Goal: Check status: Check status

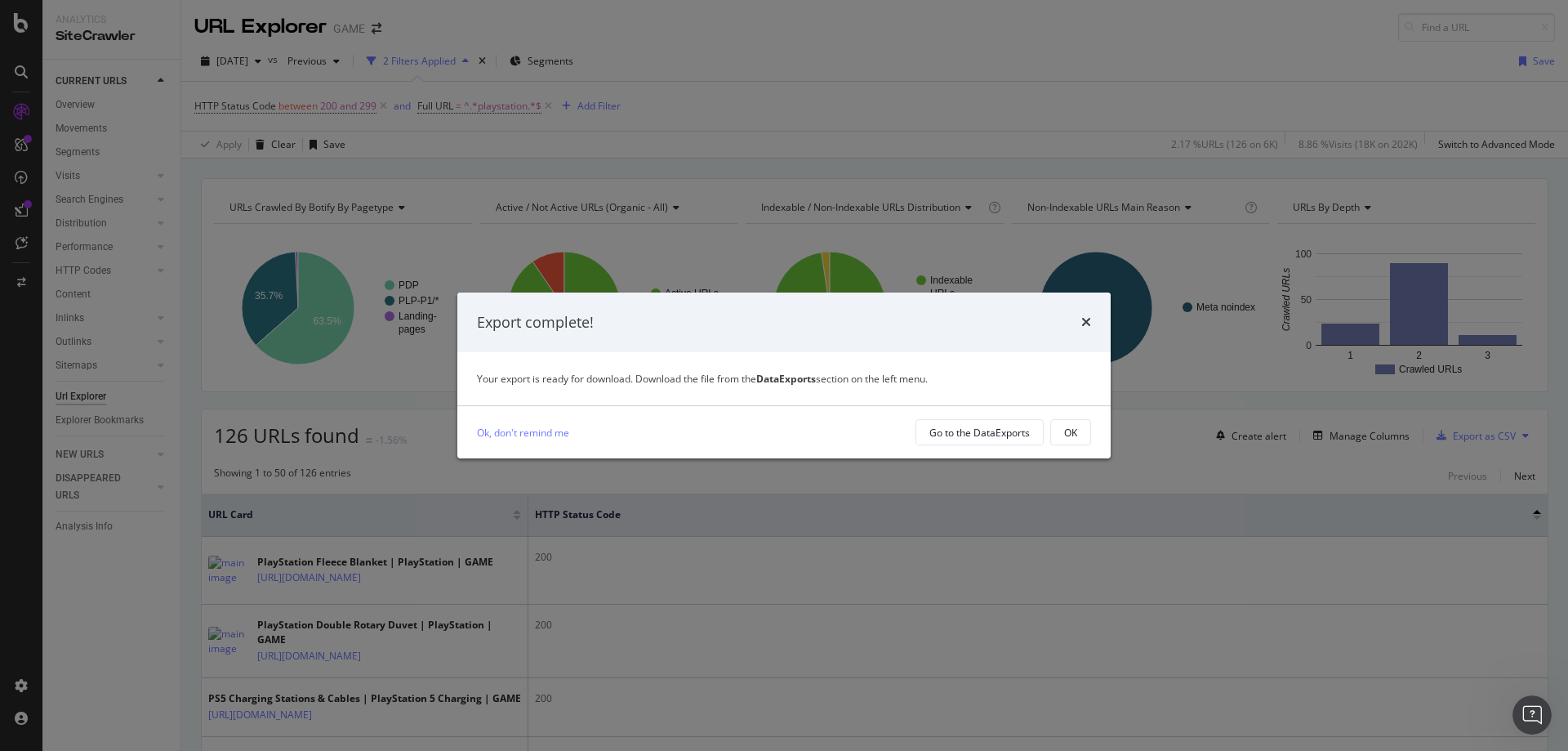
scroll to position [82, 0]
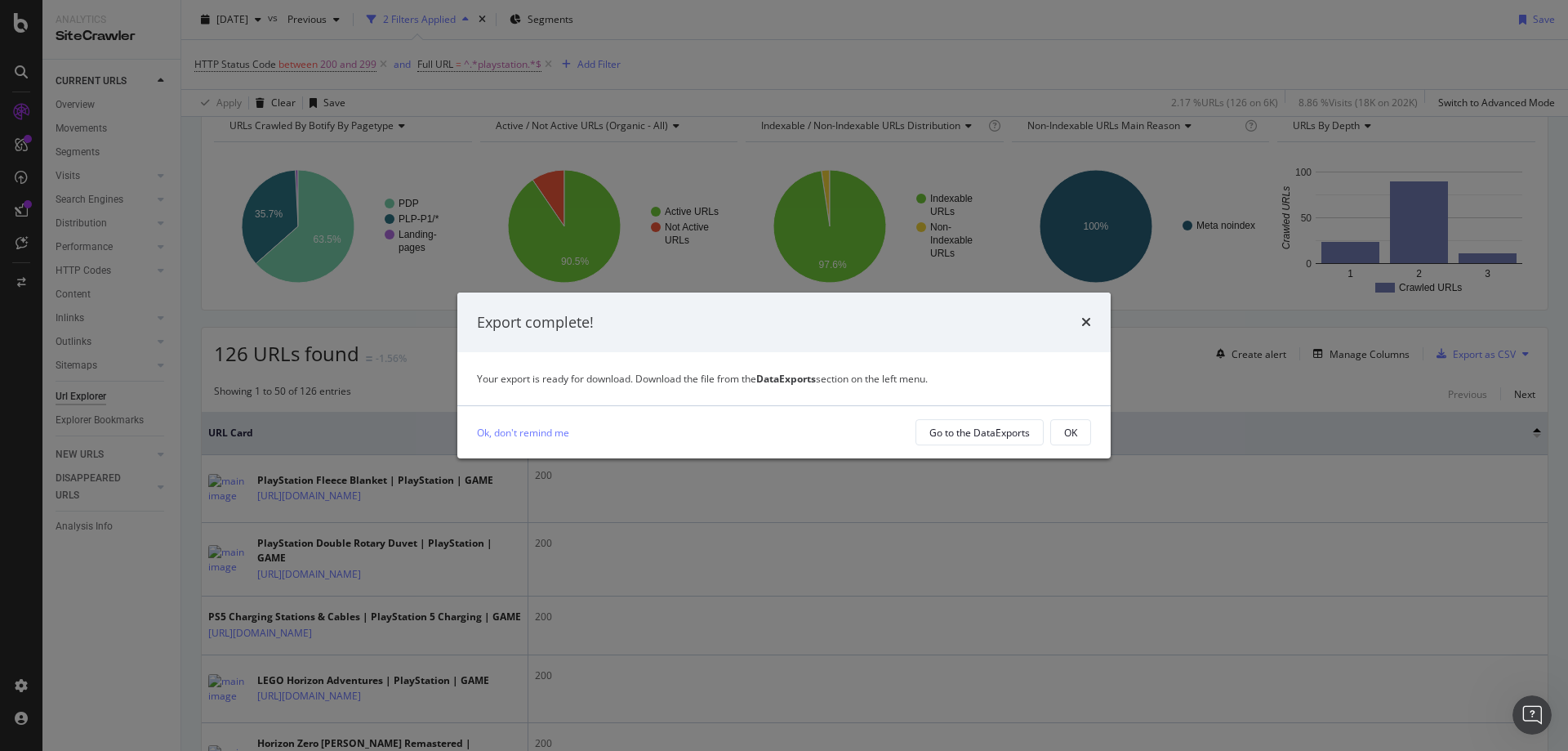
click at [1066, 334] on div "Export complete!" at bounding box center [784, 323] width 653 height 61
click at [1074, 329] on div "Export complete!" at bounding box center [783, 322] width 614 height 21
click at [1086, 313] on div "times" at bounding box center [1086, 322] width 10 height 21
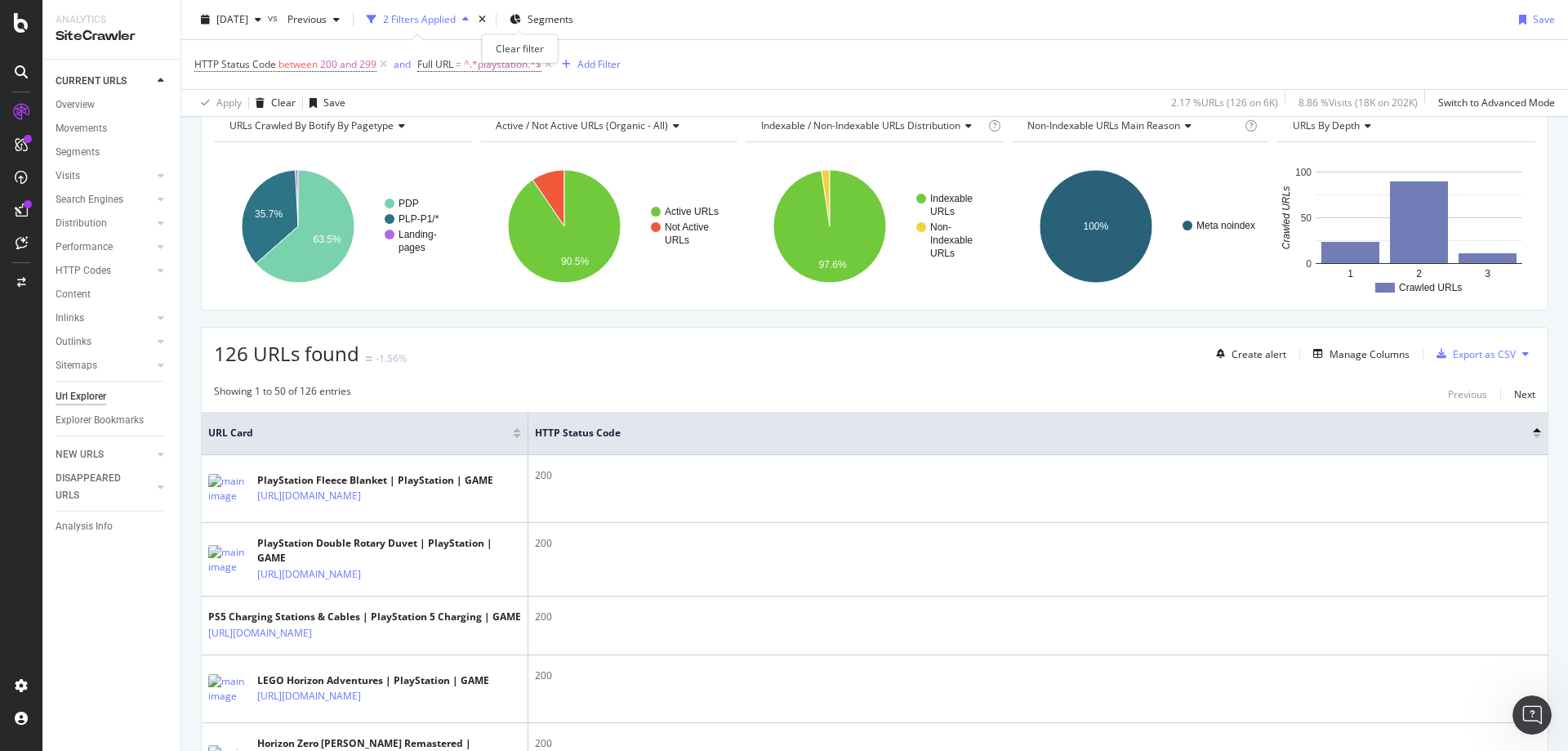
click at [486, 18] on icon "times" at bounding box center [482, 20] width 7 height 10
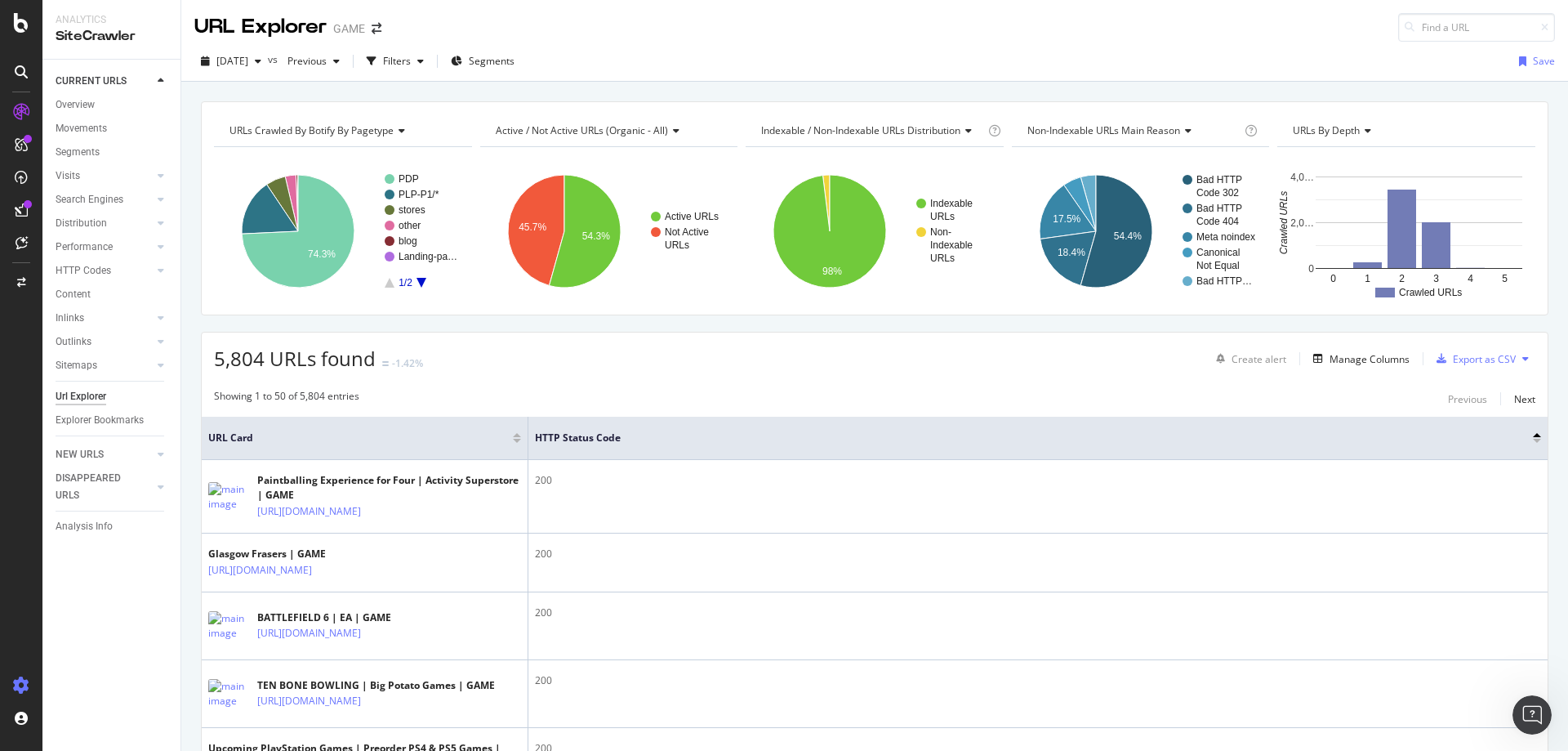
click at [16, 692] on icon at bounding box center [22, 686] width 17 height 17
click at [11, 683] on div at bounding box center [21, 685] width 39 height 26
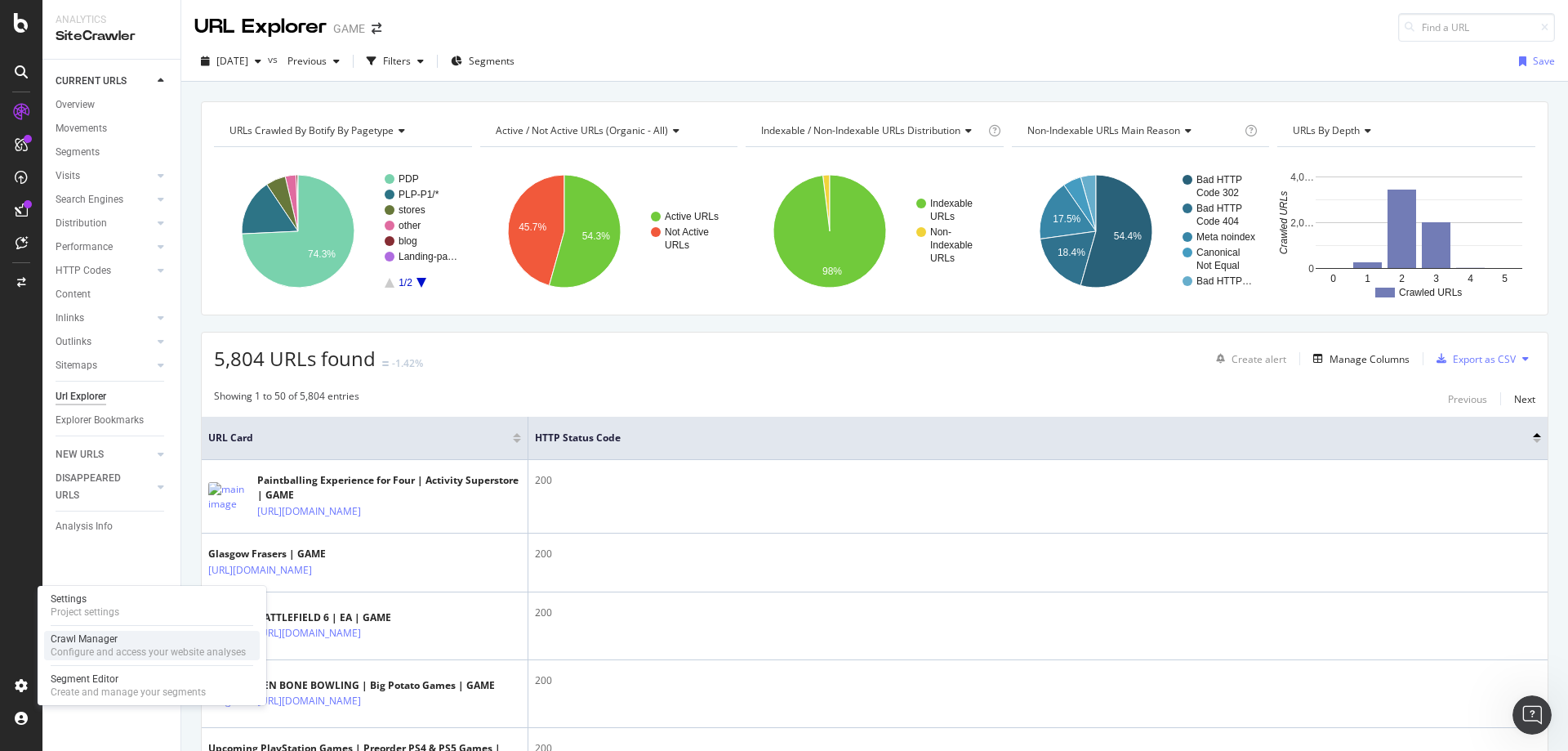
click at [82, 647] on div "Configure and access your website analyses" at bounding box center [148, 652] width 195 height 13
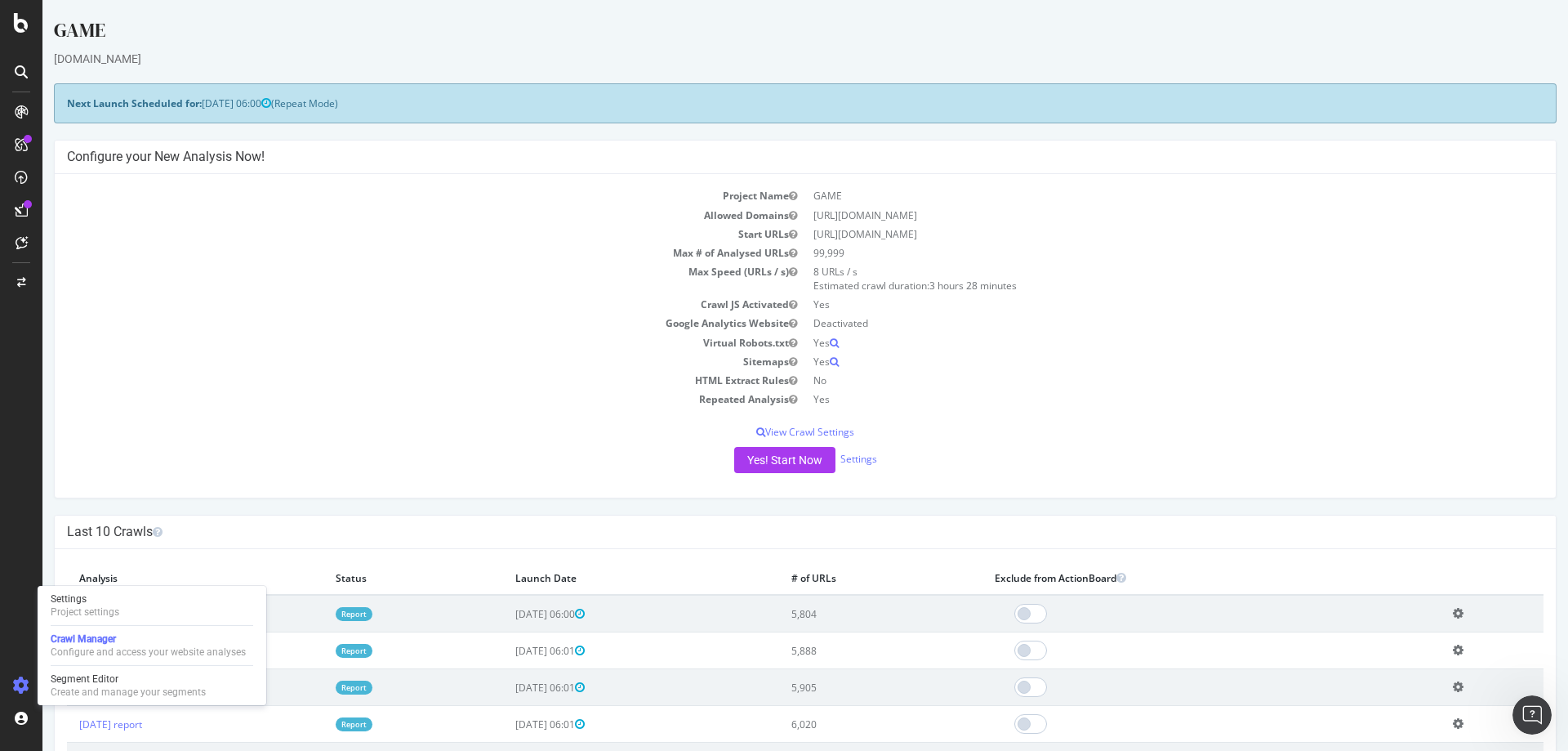
click at [215, 638] on div "Crawl Manager" at bounding box center [148, 639] width 195 height 13
click at [1248, 545] on div "Last 10 Crawls" at bounding box center [805, 532] width 1501 height 33
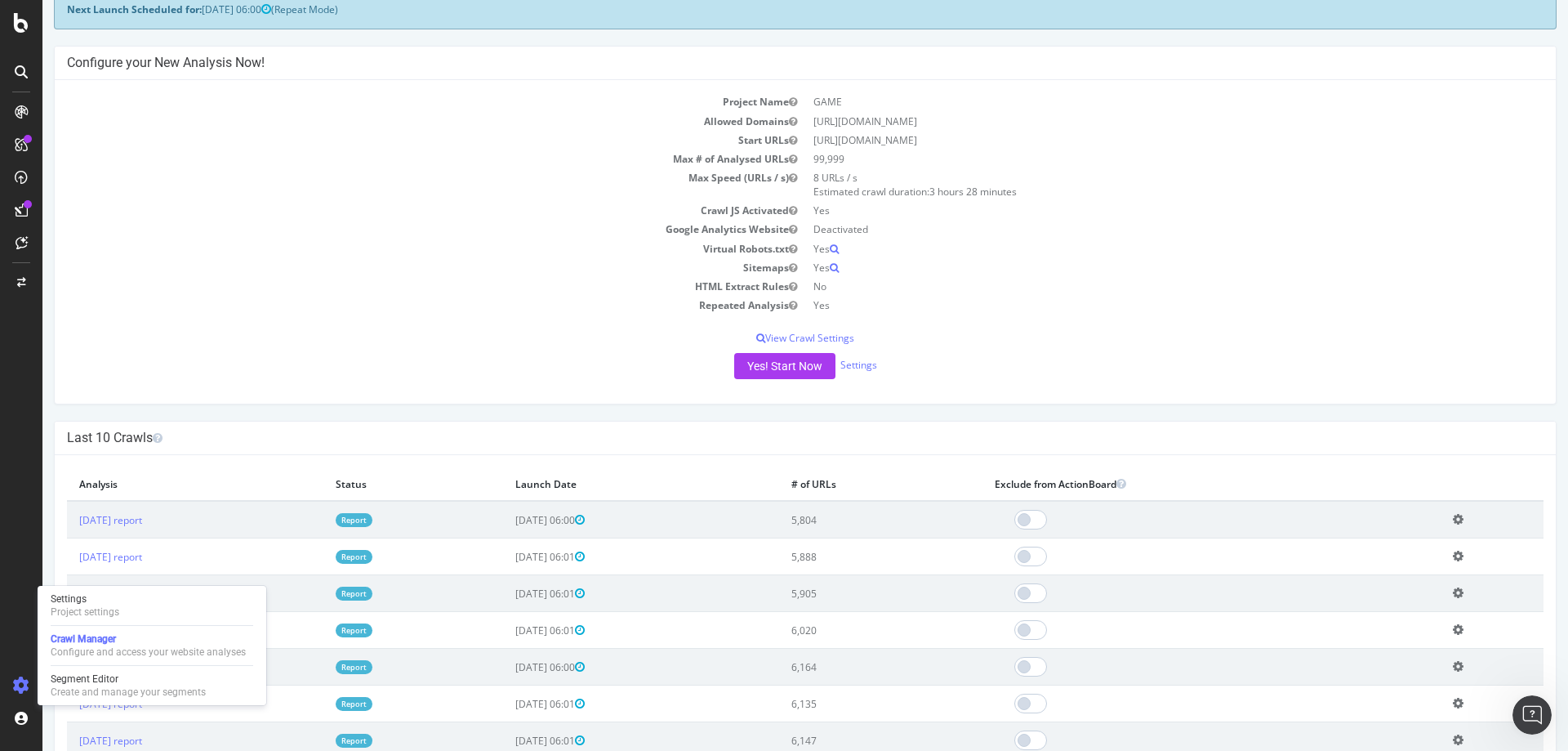
scroll to position [82, 0]
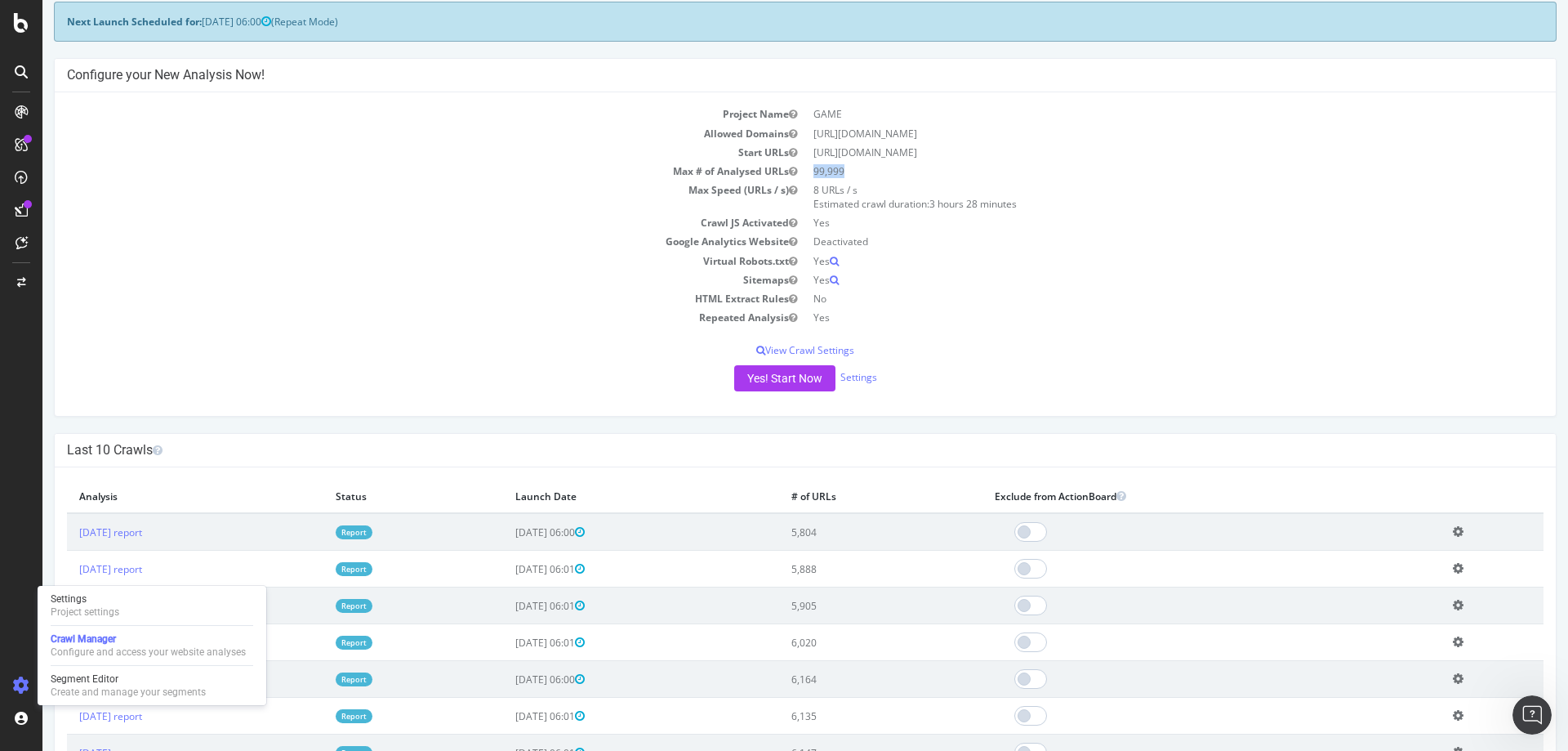
drag, startPoint x: 860, startPoint y: 172, endPoint x: 792, endPoint y: 186, distance: 69.4
click at [805, 171] on td "99,999" at bounding box center [1174, 171] width 738 height 19
click at [372, 530] on link "Report" at bounding box center [354, 532] width 37 height 14
